Goal: Contribute content: Add original content to the website for others to see

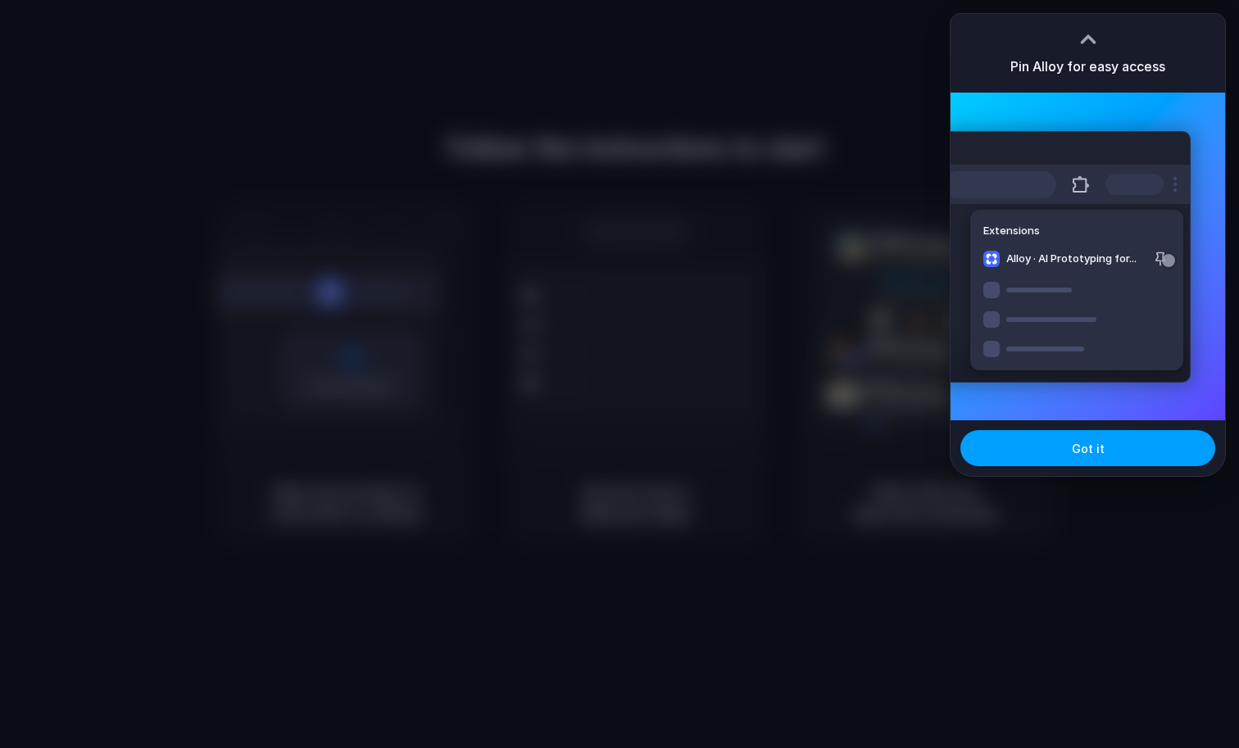
click at [1126, 436] on button "Got it" at bounding box center [1087, 448] width 255 height 36
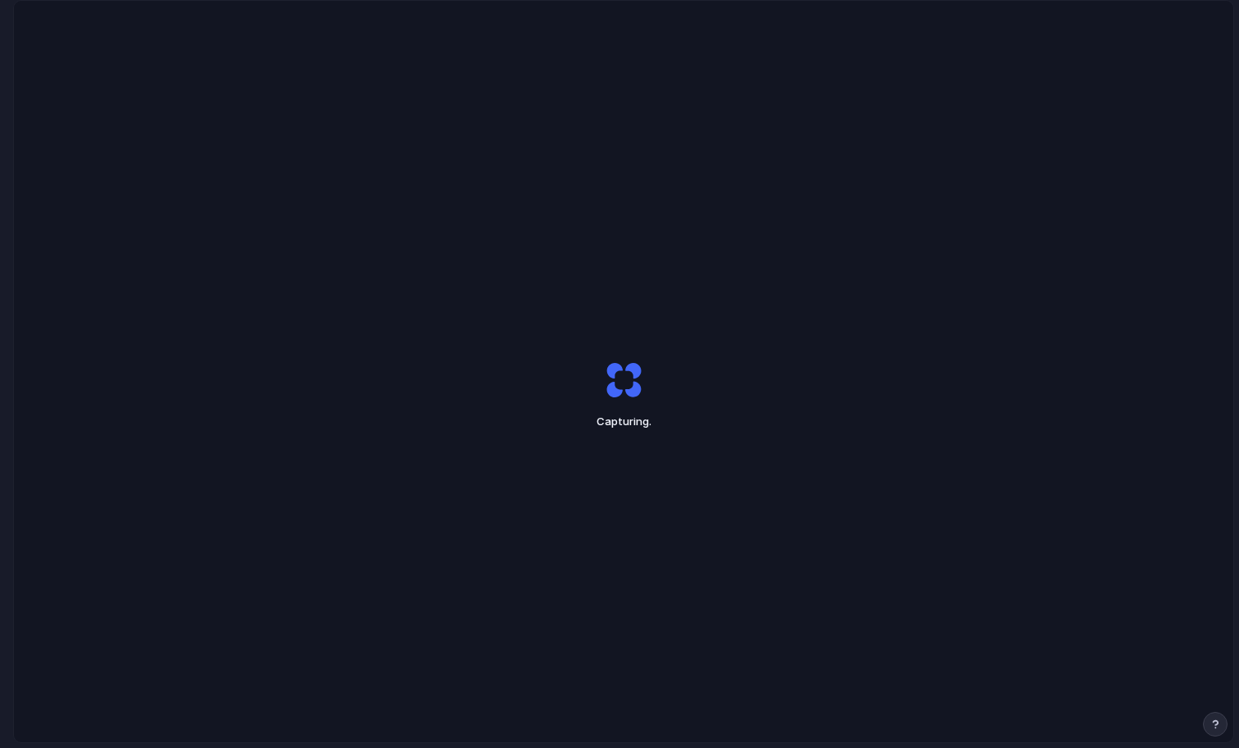
click at [1206, 724] on button "button" at bounding box center [1215, 724] width 25 height 25
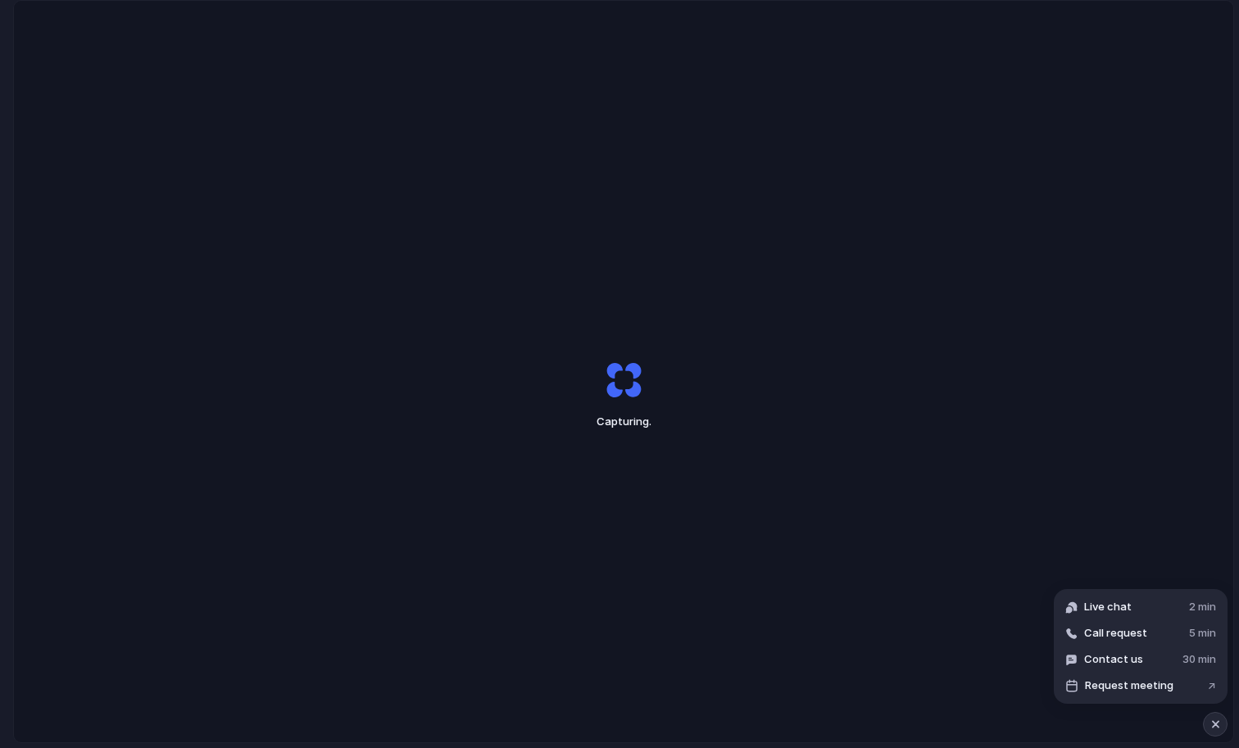
click at [1022, 560] on div "Capturing ." at bounding box center [623, 394] width 1219 height 787
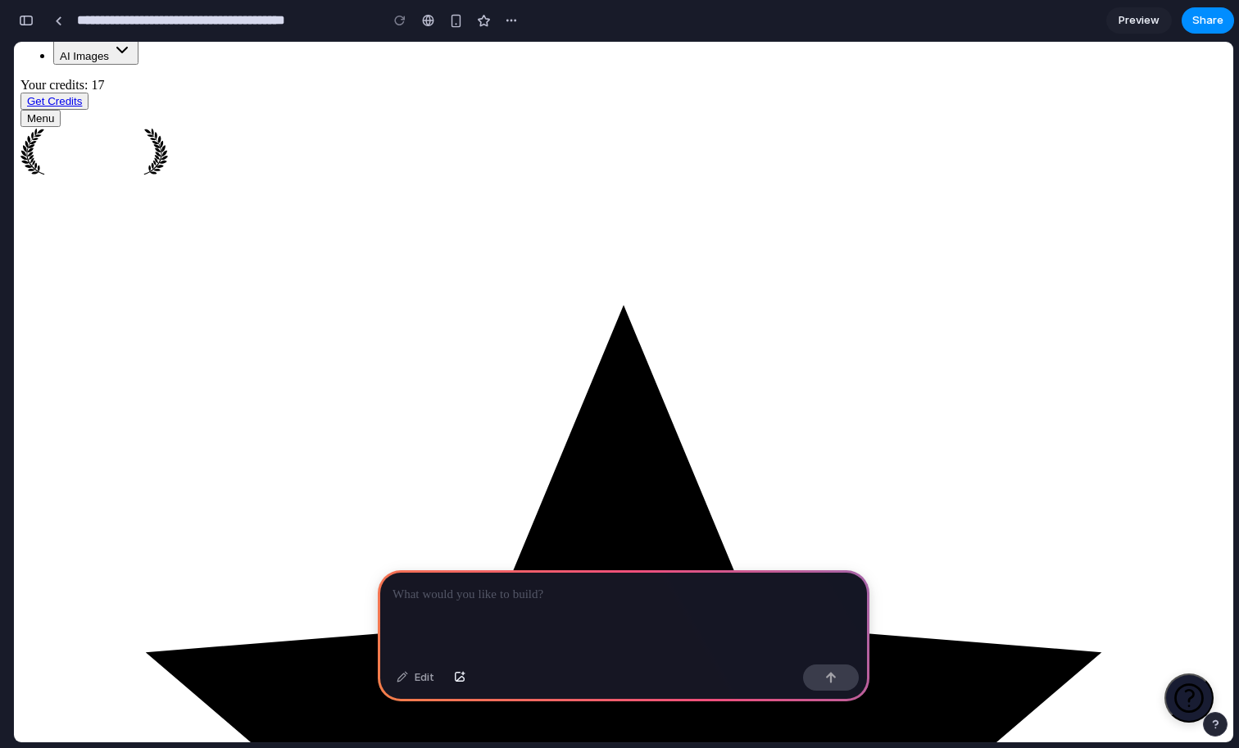
scroll to position [147, 0]
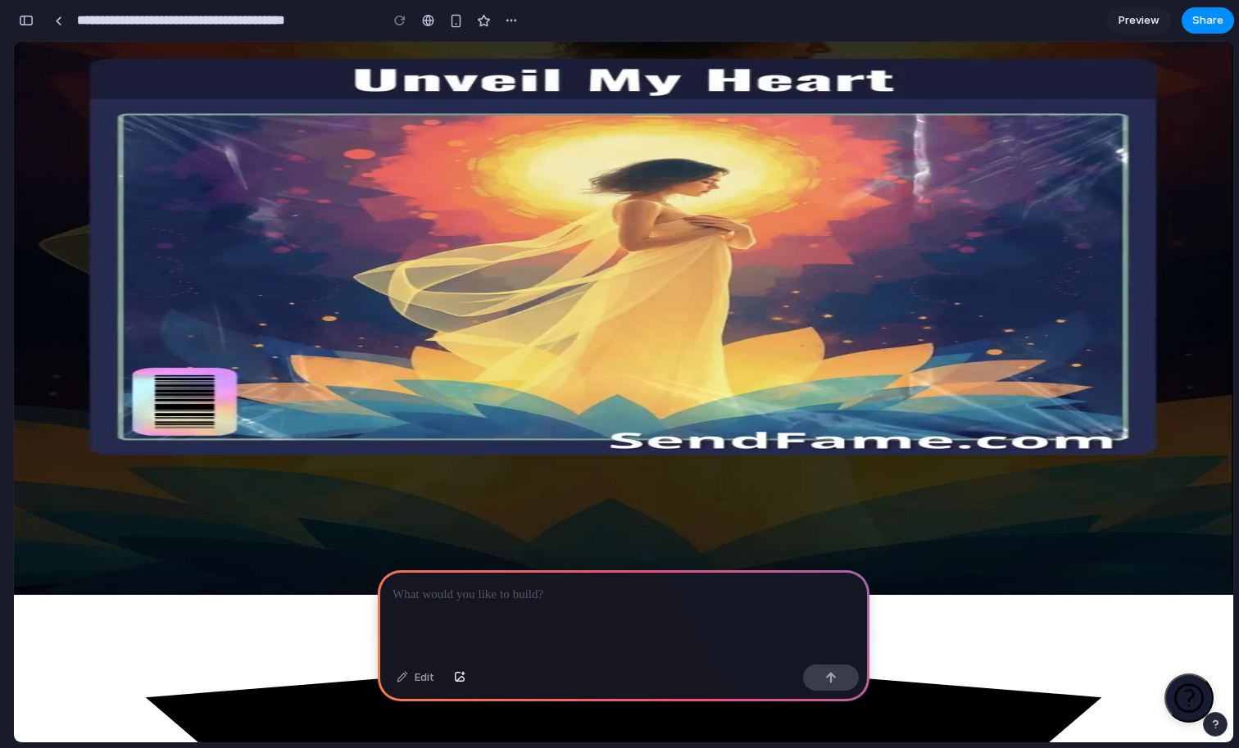
click at [502, 600] on p at bounding box center [623, 595] width 462 height 20
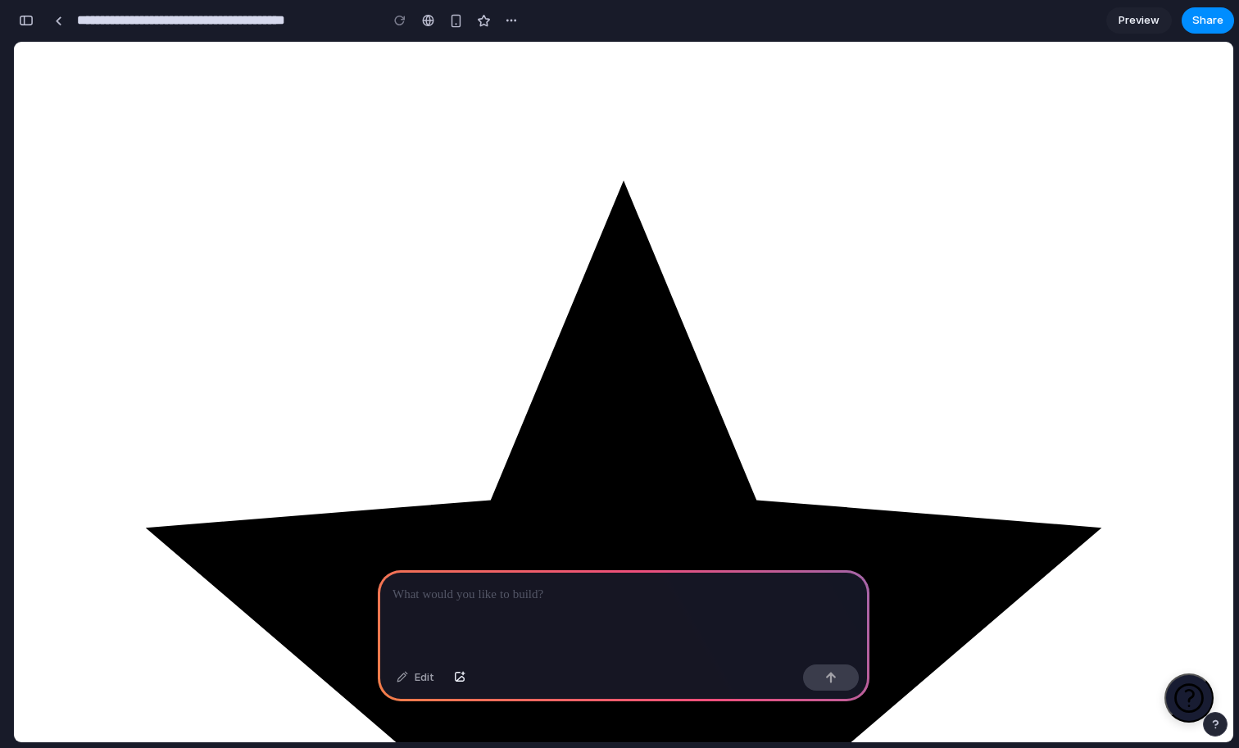
scroll to position [5179, 0]
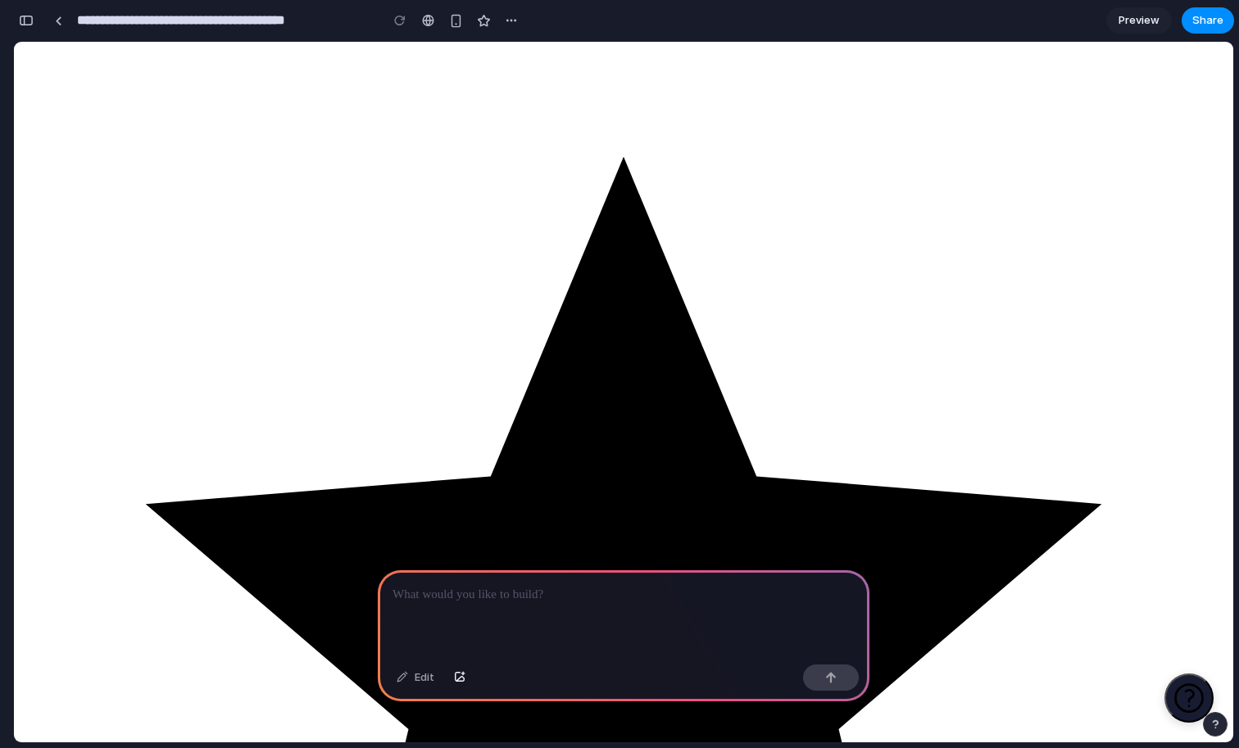
click at [464, 604] on p at bounding box center [623, 595] width 462 height 20
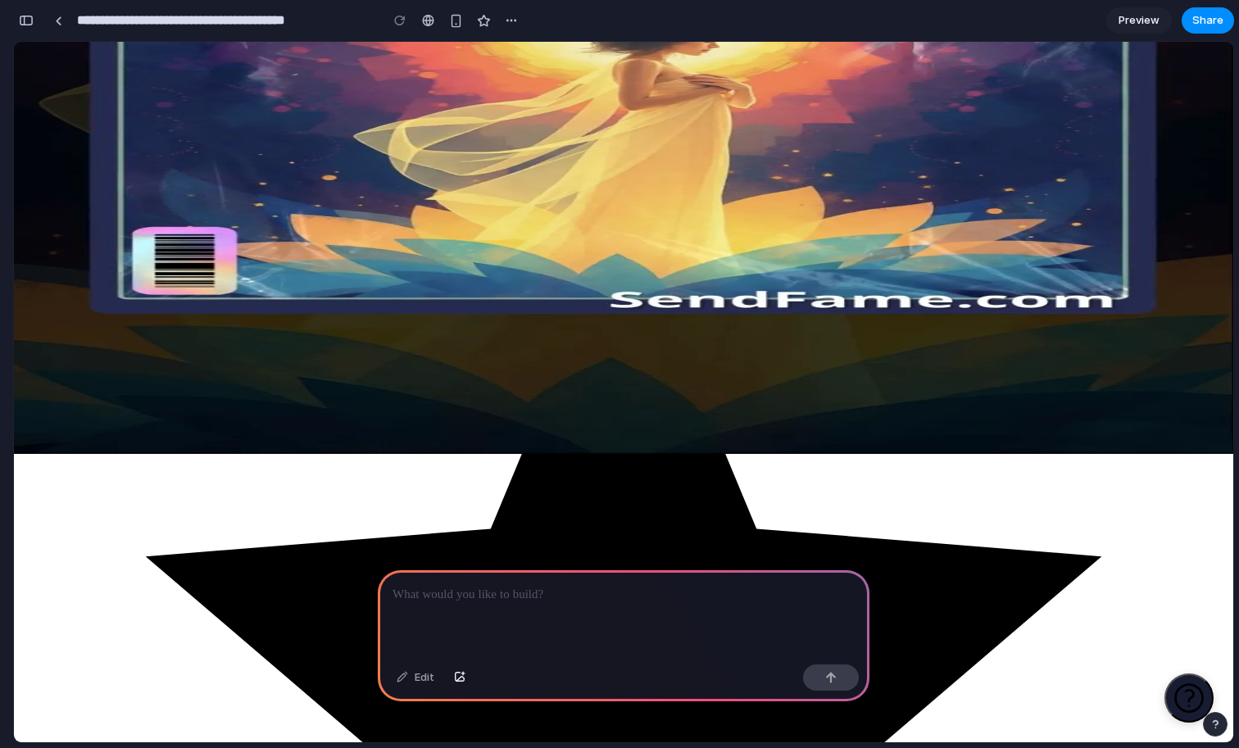
scroll to position [310, 0]
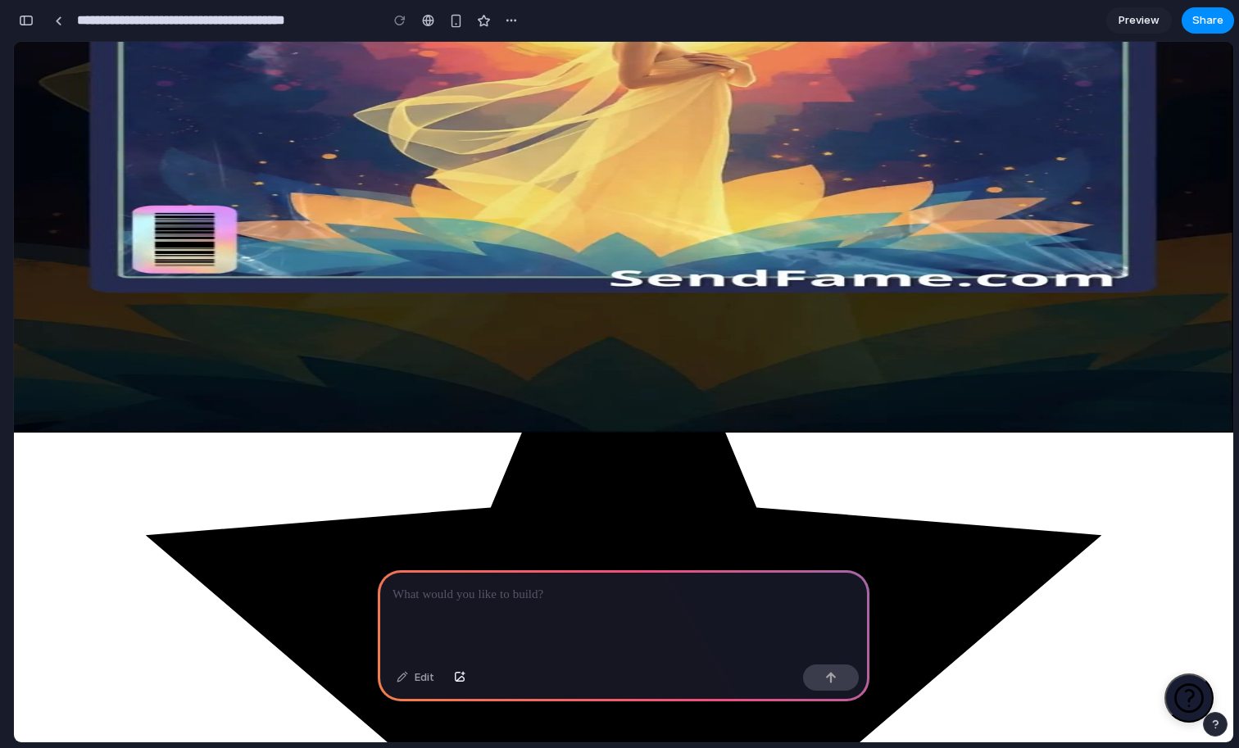
click at [438, 605] on div at bounding box center [624, 614] width 492 height 88
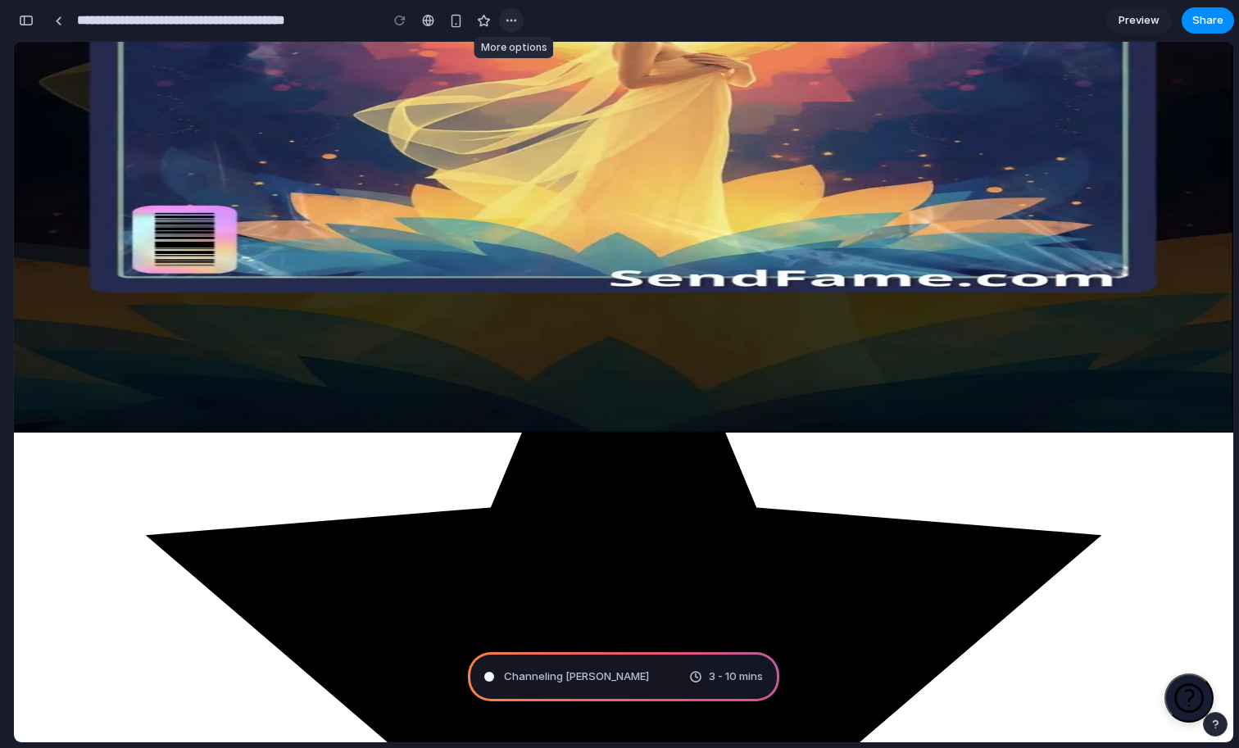
click at [516, 25] on div "button" at bounding box center [511, 20] width 13 height 13
click at [561, 26] on div "Duplicate Delete" at bounding box center [619, 374] width 1239 height 748
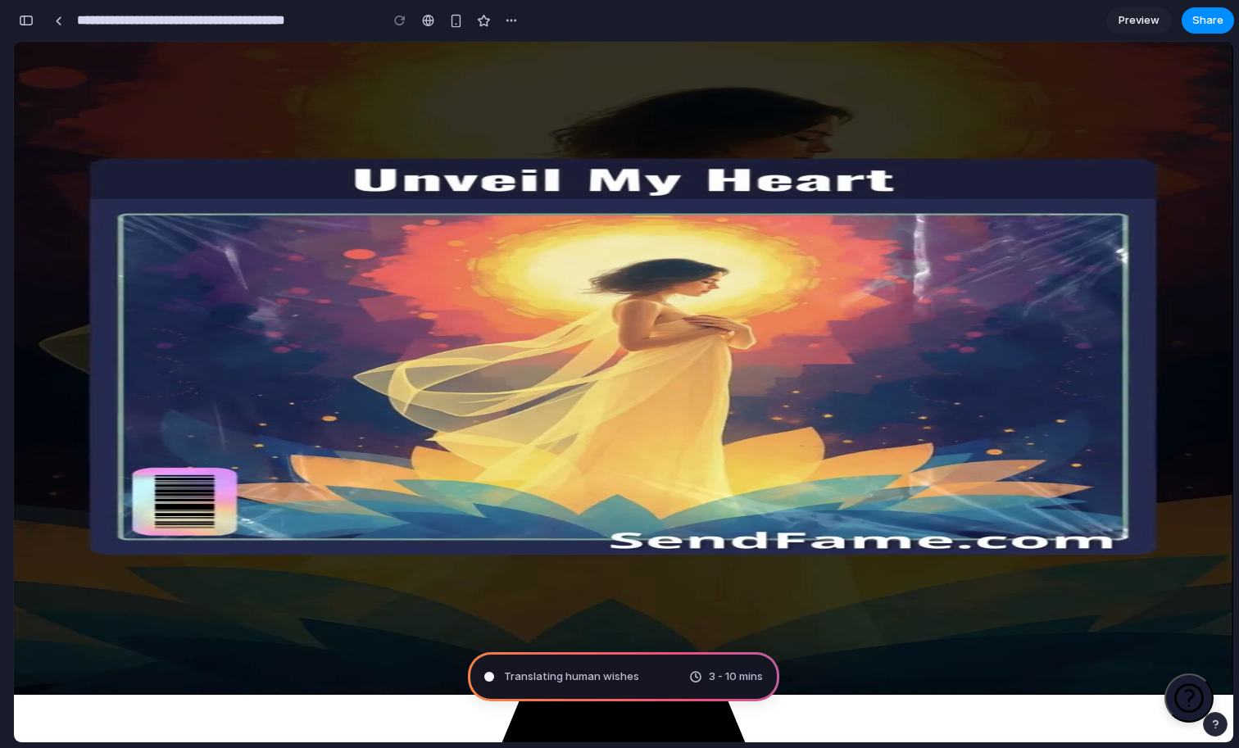
scroll to position [0, 0]
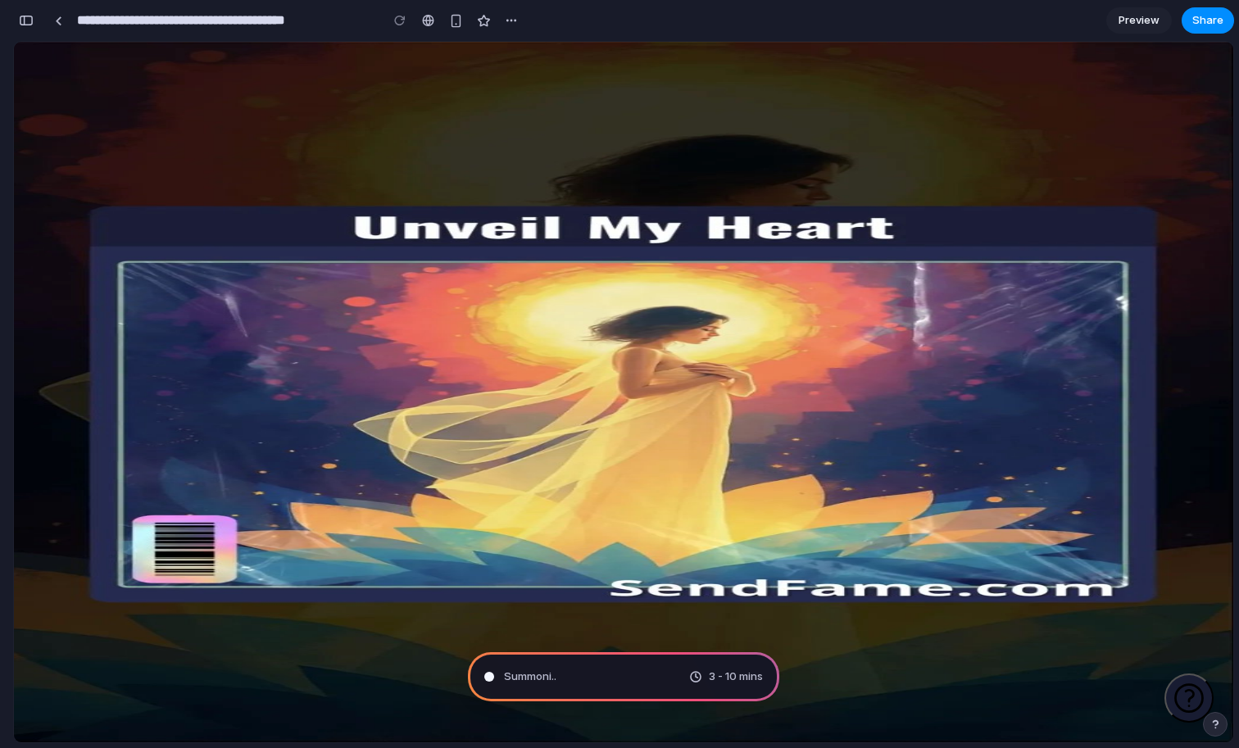
type input "**********"
